Goal: Task Accomplishment & Management: Manage account settings

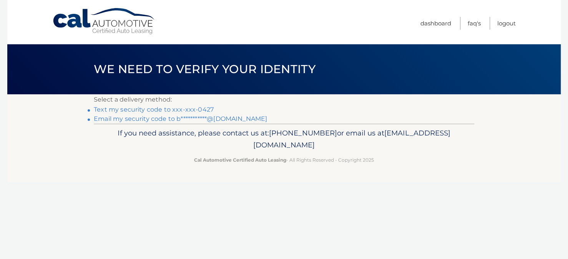
click at [138, 110] on link "Text my security code to xxx-xxx-0427" at bounding box center [154, 109] width 120 height 7
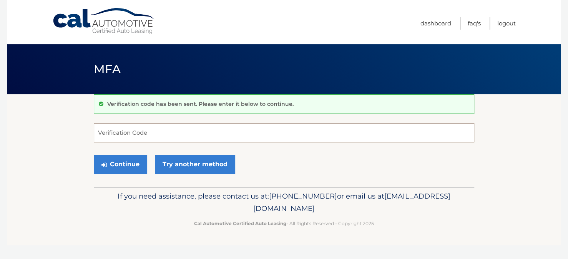
click at [133, 131] on input "Verification Code" at bounding box center [284, 132] width 381 height 19
type input "402052"
click at [122, 158] on button "Continue" at bounding box center [120, 164] width 53 height 19
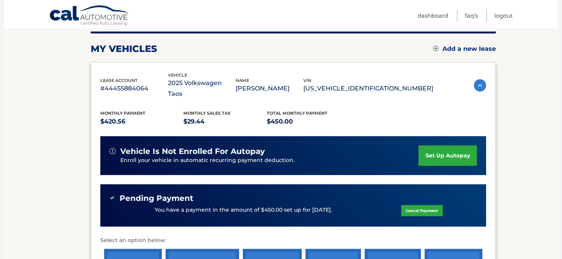
scroll to position [115, 0]
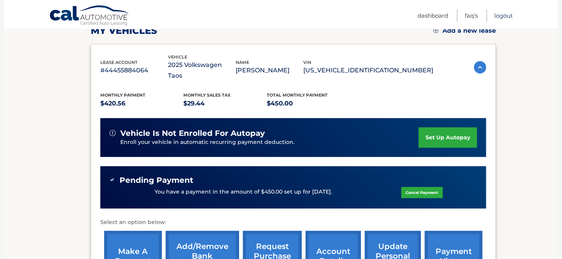
click at [503, 17] on link "Logout" at bounding box center [503, 15] width 18 height 13
